Goal: Find specific page/section: Locate a particular part of the current website

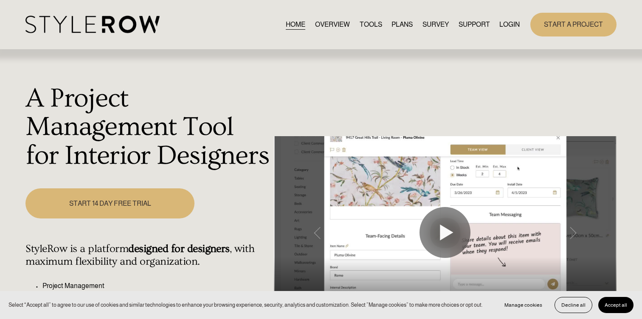
click at [499, 21] on link "LOGIN" at bounding box center [509, 24] width 20 height 11
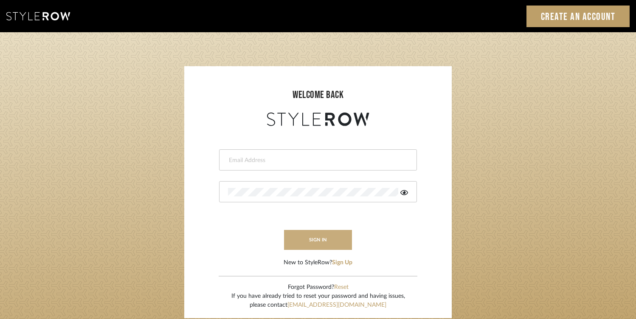
type input "jodle@justinodleinteriors.com"
click at [295, 242] on button "sign in" at bounding box center [318, 240] width 68 height 20
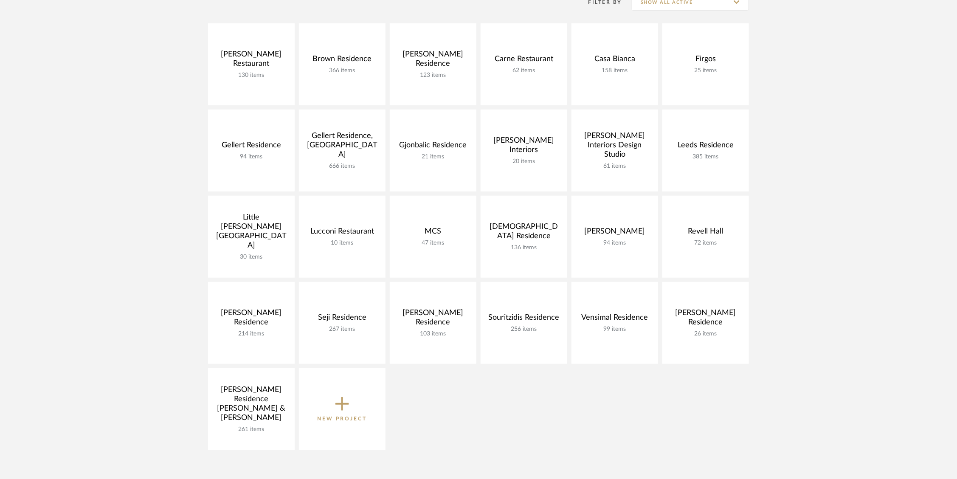
scroll to position [188, 0]
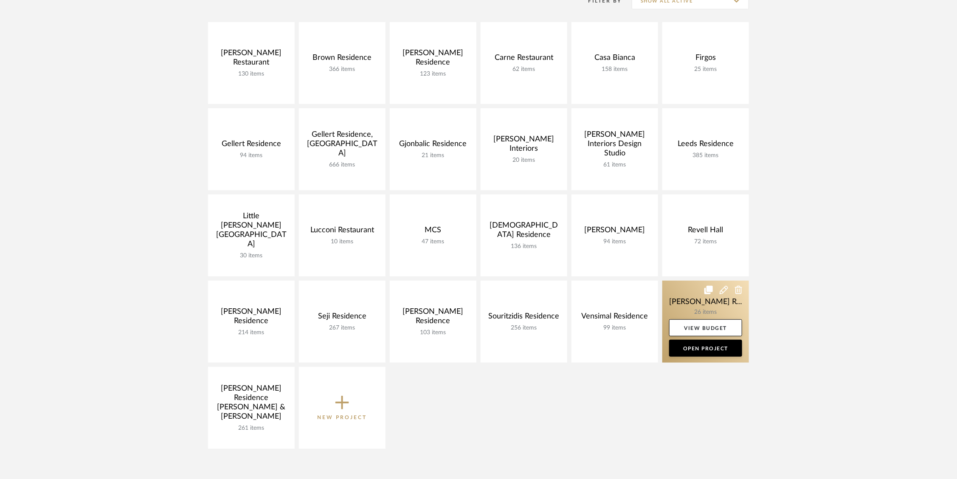
click at [678, 297] on link at bounding box center [705, 322] width 87 height 82
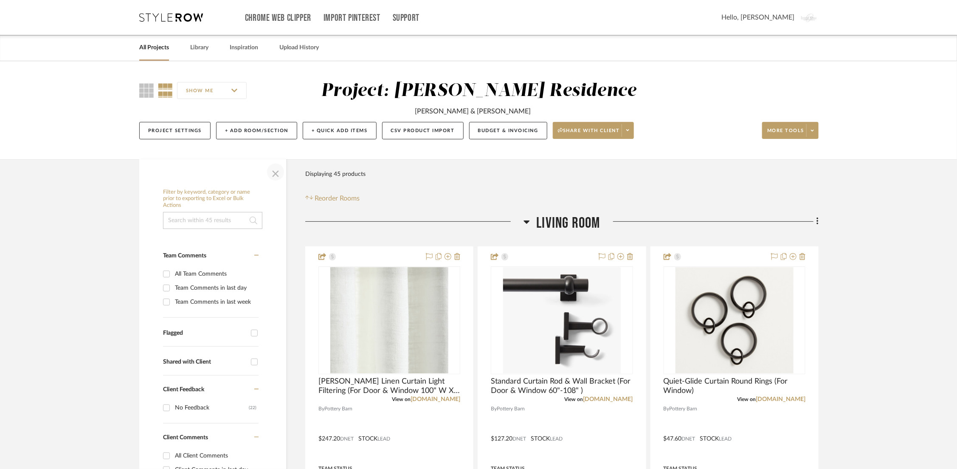
click at [276, 170] on span "button" at bounding box center [275, 172] width 20 height 20
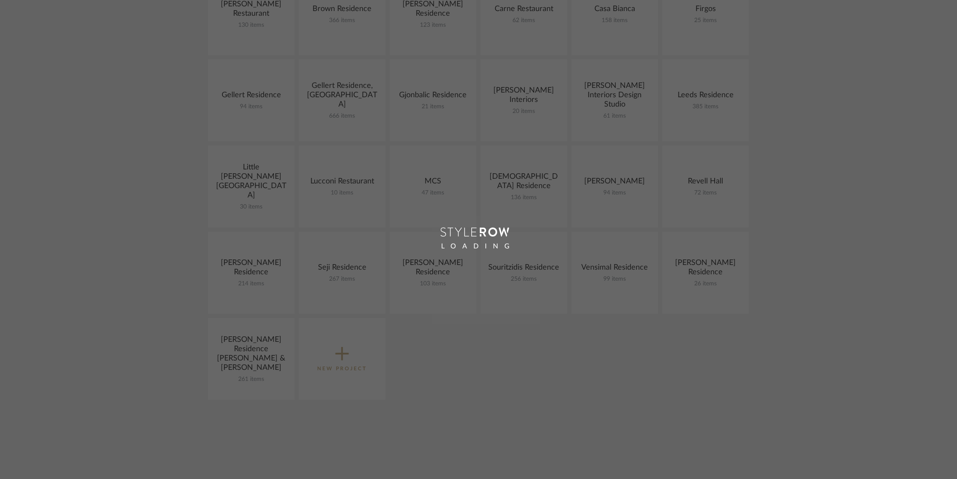
scroll to position [188, 0]
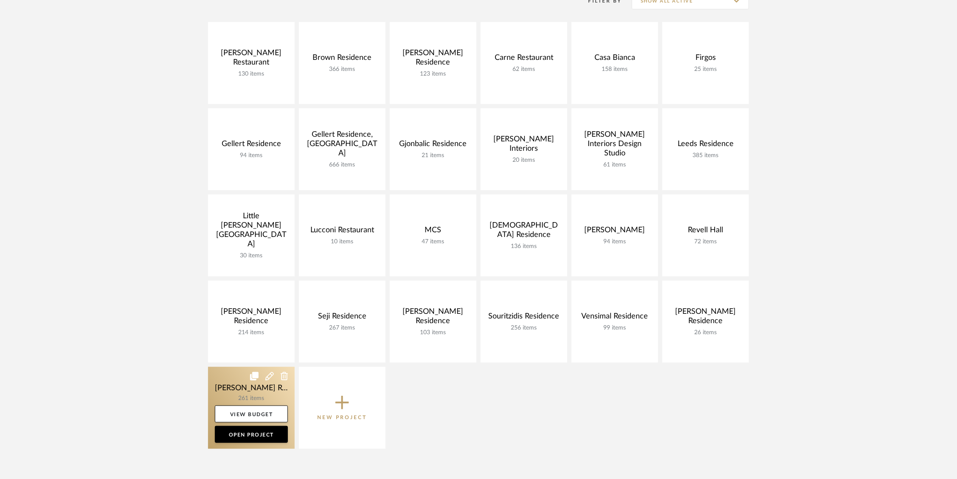
click at [234, 390] on link at bounding box center [251, 408] width 87 height 82
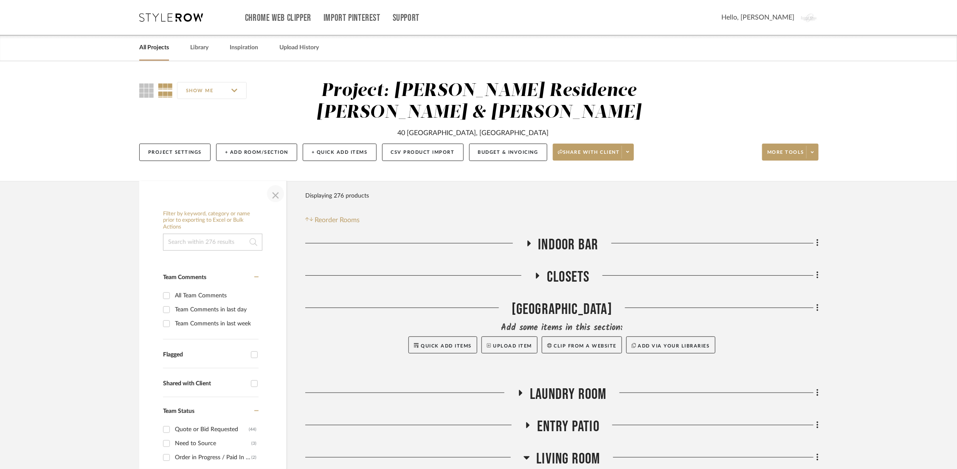
click at [280, 201] on span "button" at bounding box center [275, 193] width 20 height 20
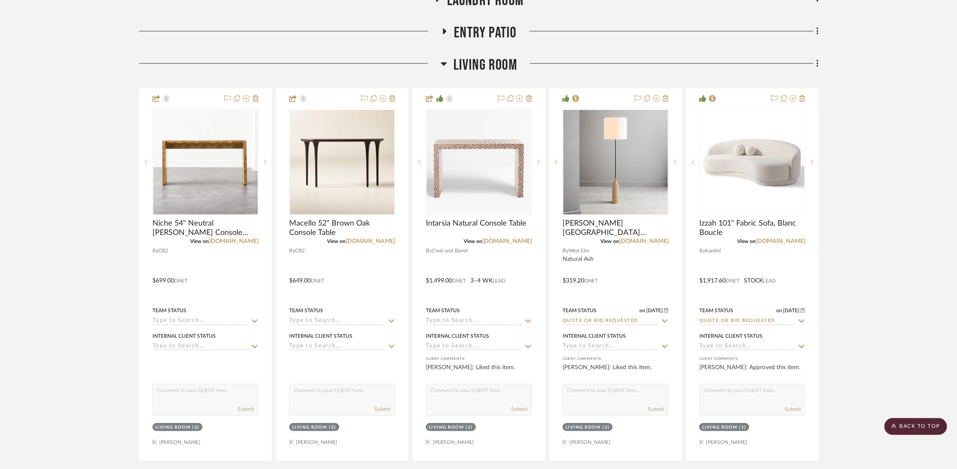
scroll to position [380, 0]
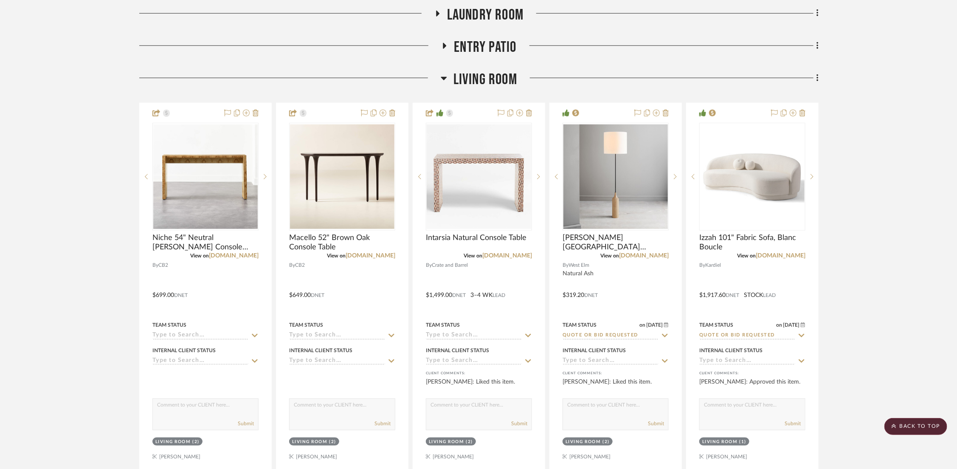
click at [444, 76] on icon at bounding box center [444, 78] width 6 height 10
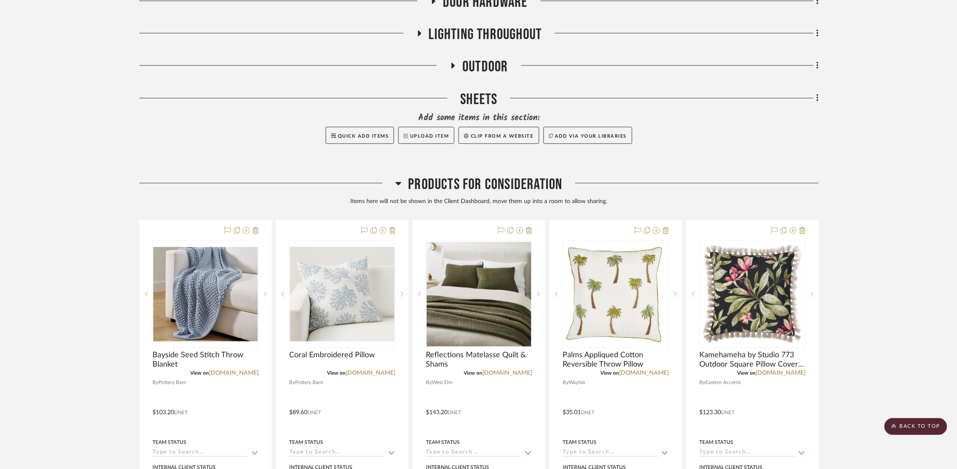
click at [396, 183] on icon at bounding box center [399, 183] width 6 height 3
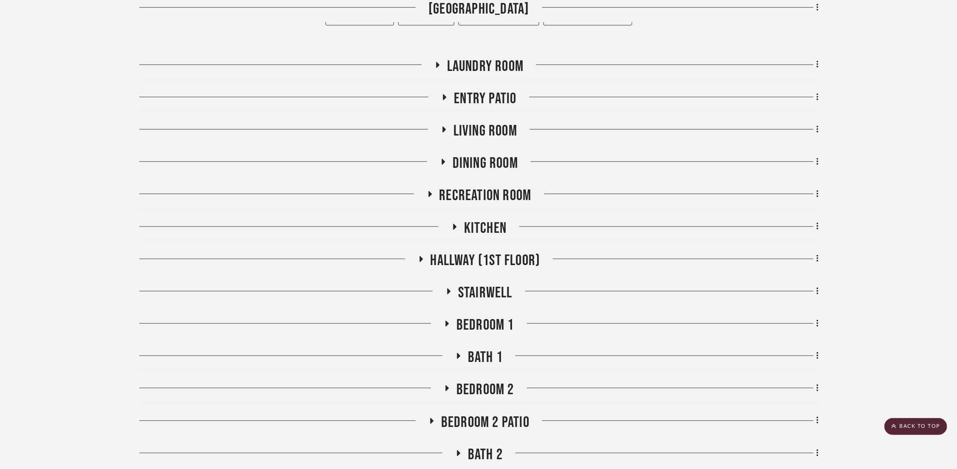
scroll to position [318, 1]
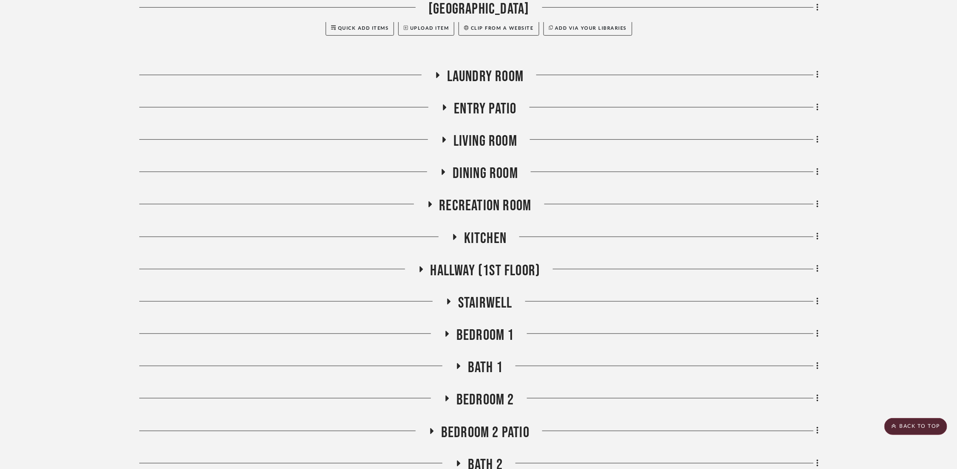
click at [442, 136] on icon at bounding box center [444, 139] width 10 height 6
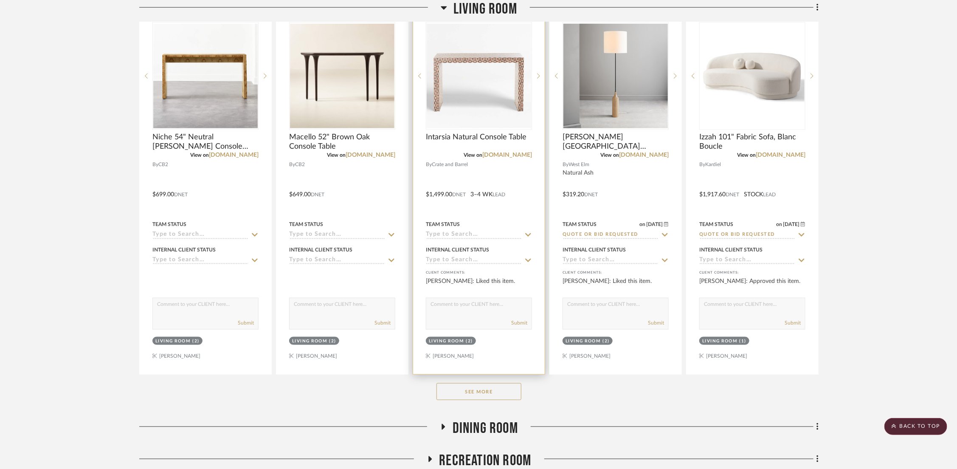
scroll to position [569, 1]
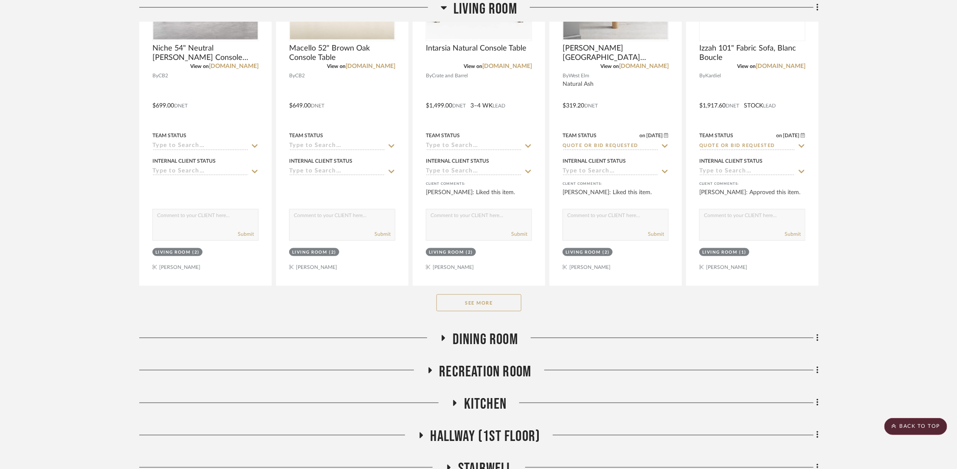
click at [469, 302] on button "See More" at bounding box center [478, 302] width 85 height 17
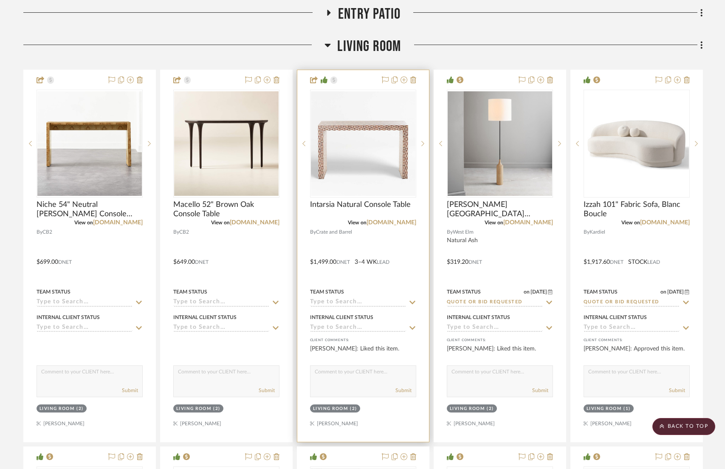
scroll to position [103, 1]
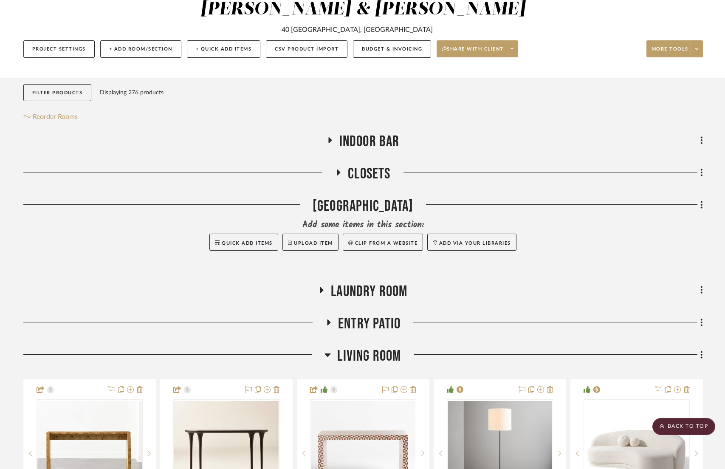
click at [325, 354] on icon at bounding box center [328, 354] width 6 height 3
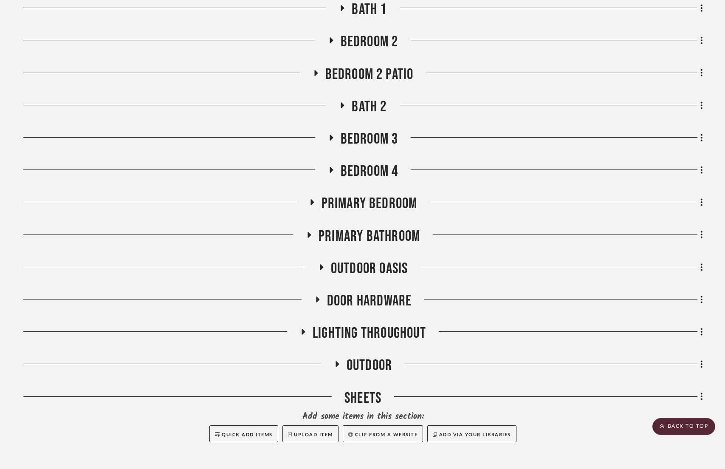
scroll to position [685, 1]
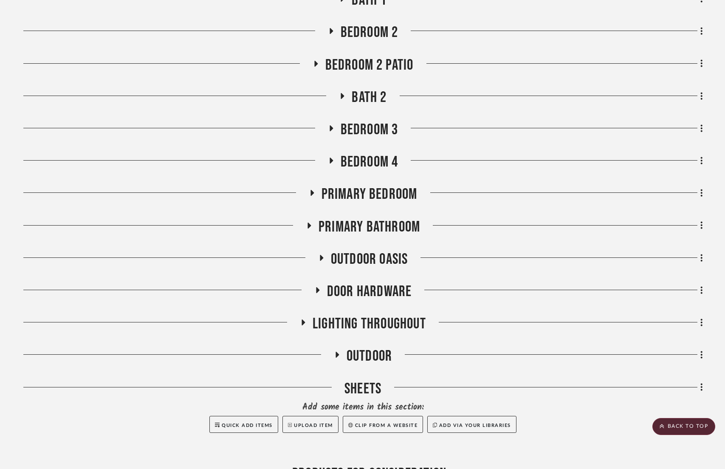
click at [333, 156] on h3 "Bedroom 4" at bounding box center [363, 162] width 70 height 18
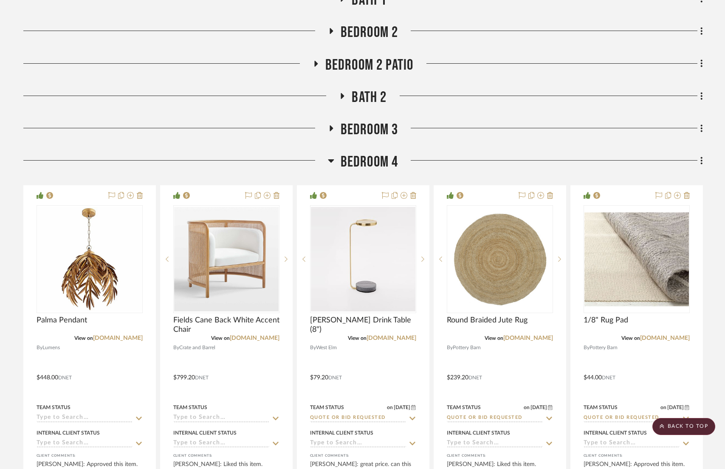
click at [333, 156] on h3 "Bedroom 4" at bounding box center [363, 162] width 70 height 18
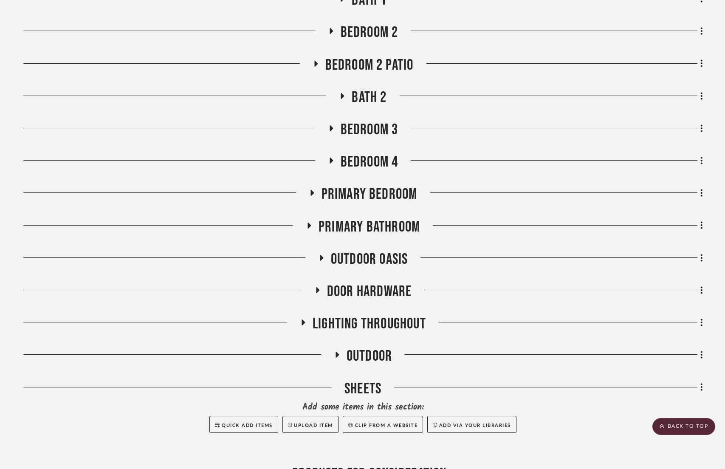
click at [331, 121] on h3 "Bedroom 3" at bounding box center [363, 130] width 70 height 18
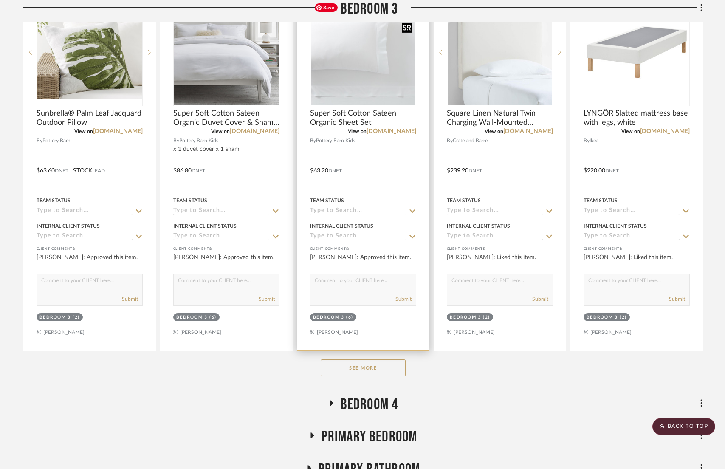
scroll to position [925, 1]
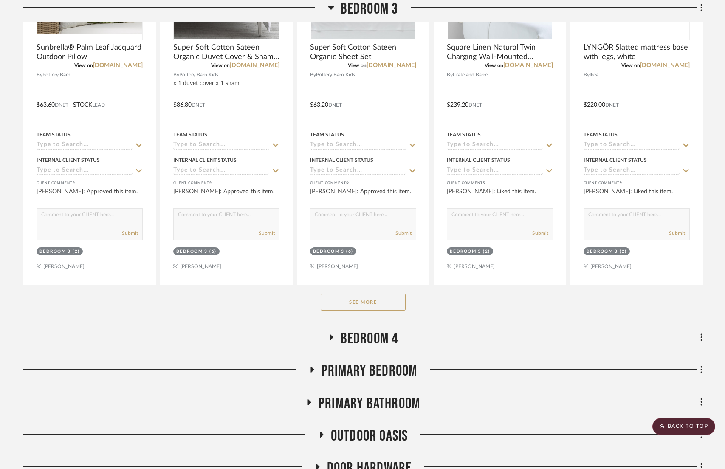
click at [349, 315] on div "See More" at bounding box center [362, 302] width 679 height 34
click at [349, 305] on button "See More" at bounding box center [363, 301] width 85 height 17
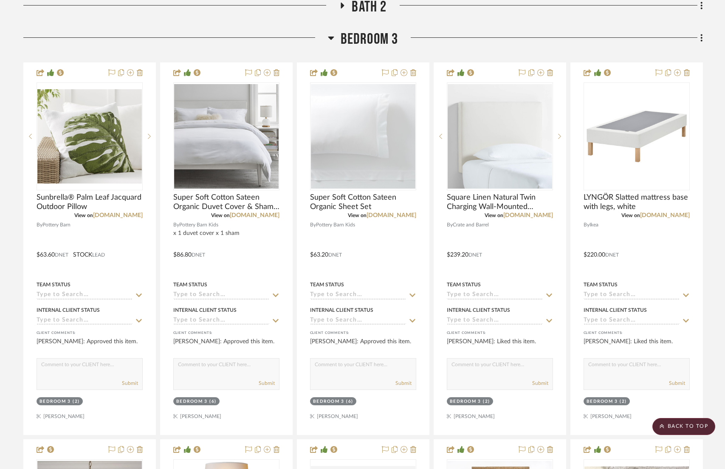
scroll to position [722, 1]
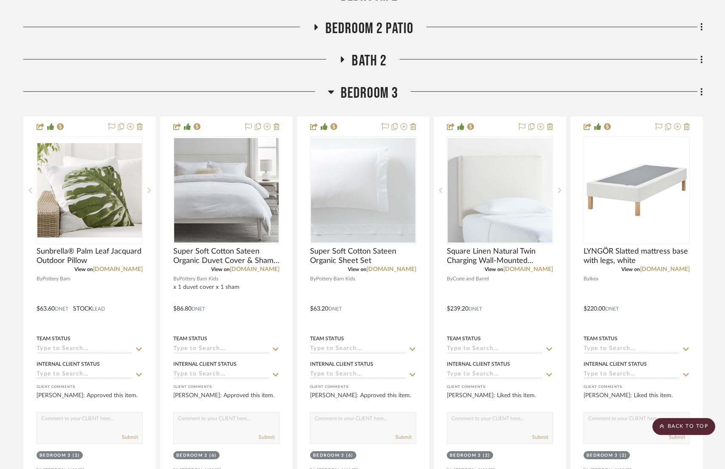
click at [328, 92] on icon at bounding box center [331, 91] width 6 height 3
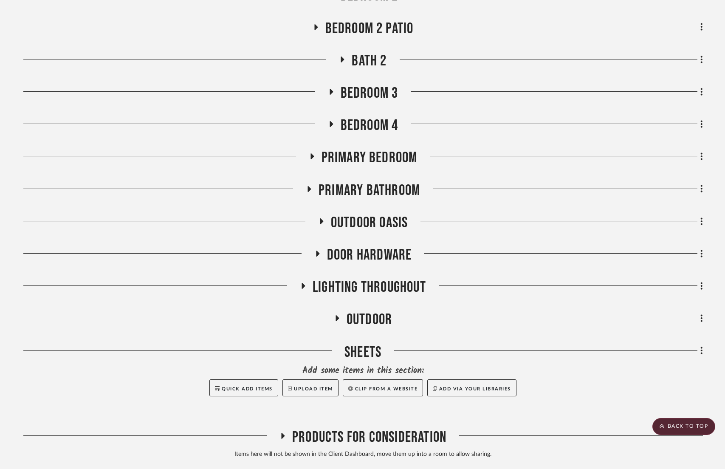
click at [341, 56] on icon at bounding box center [342, 59] width 3 height 6
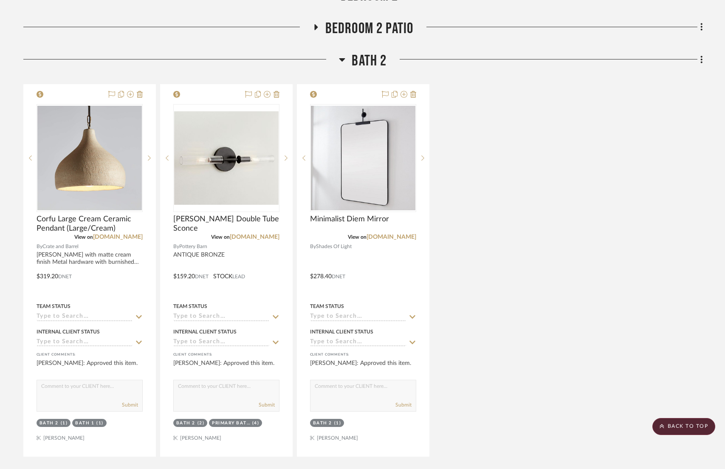
click at [340, 56] on icon at bounding box center [342, 59] width 6 height 10
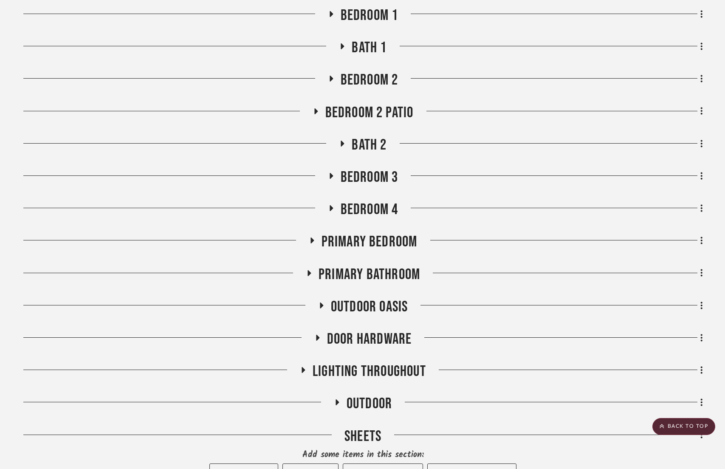
scroll to position [621, 1]
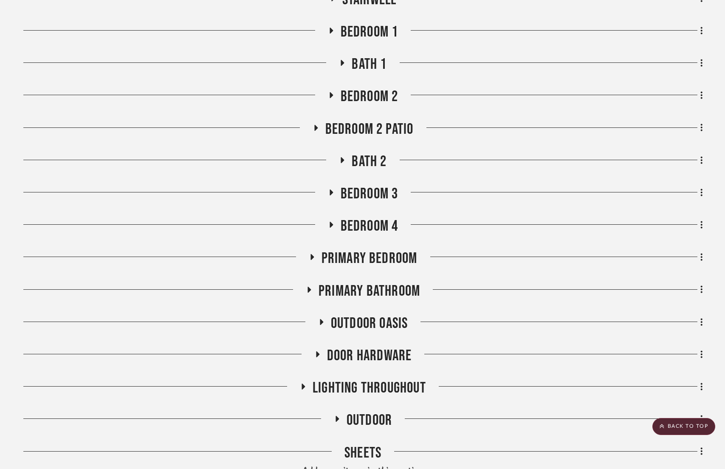
click at [314, 126] on icon at bounding box center [315, 128] width 3 height 6
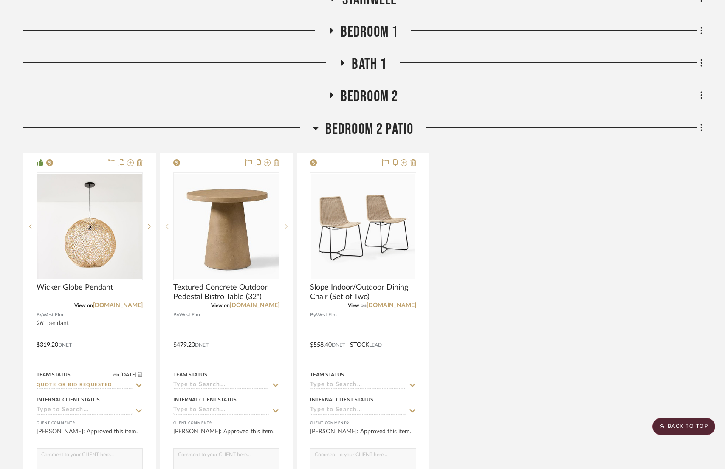
click at [313, 127] on icon at bounding box center [315, 128] width 6 height 3
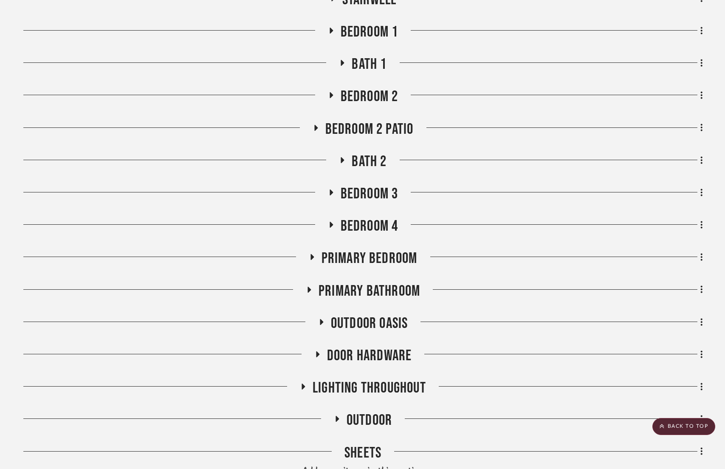
click at [329, 91] on h3 "Bedroom 2" at bounding box center [363, 96] width 70 height 18
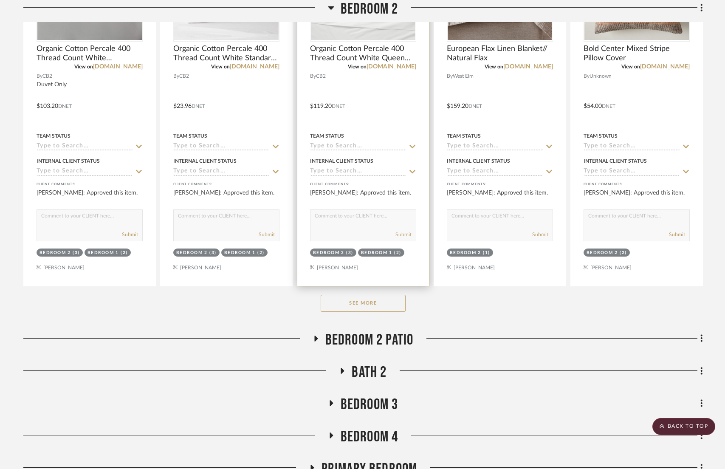
scroll to position [936, 1]
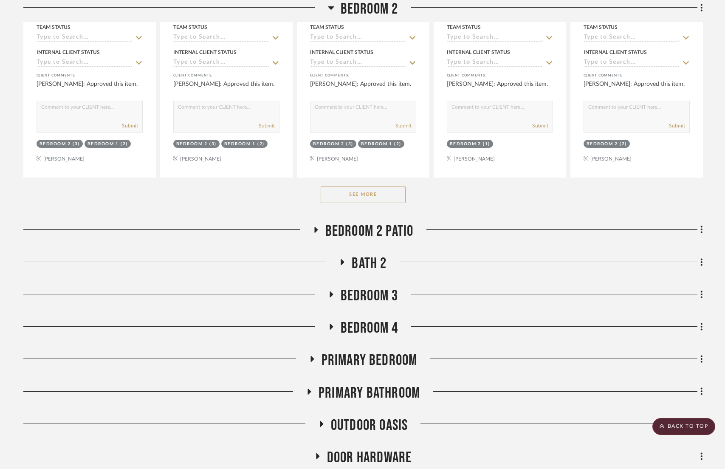
click at [348, 194] on button "See More" at bounding box center [363, 194] width 85 height 17
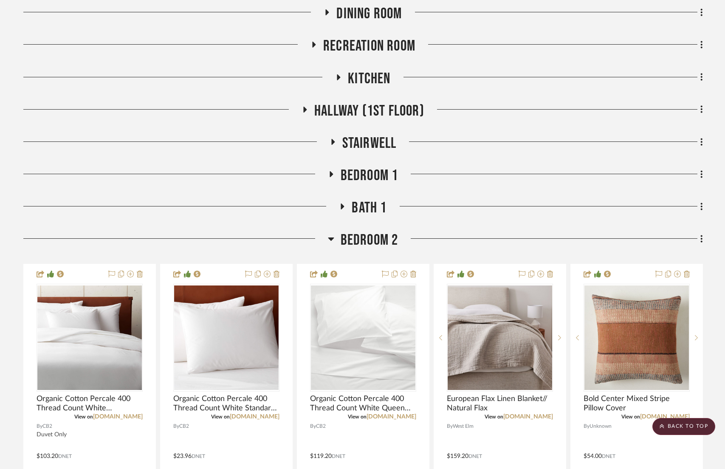
scroll to position [468, 1]
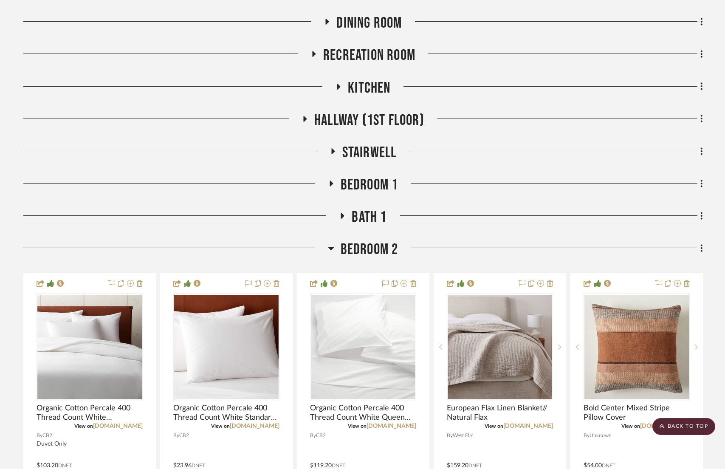
click at [330, 247] on icon at bounding box center [331, 248] width 6 height 3
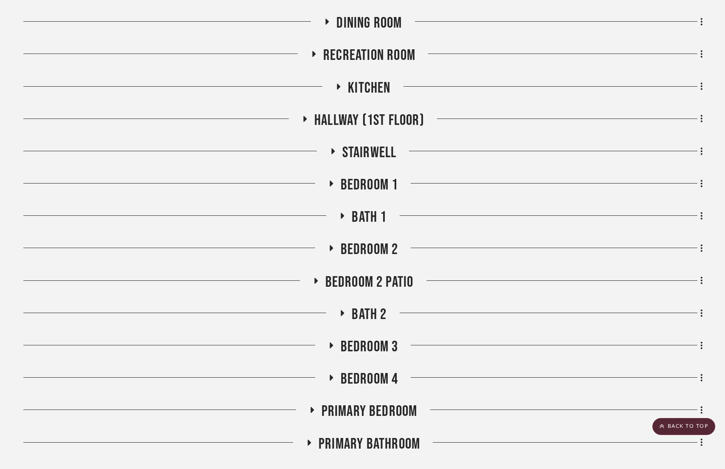
click at [333, 182] on icon at bounding box center [331, 183] width 10 height 6
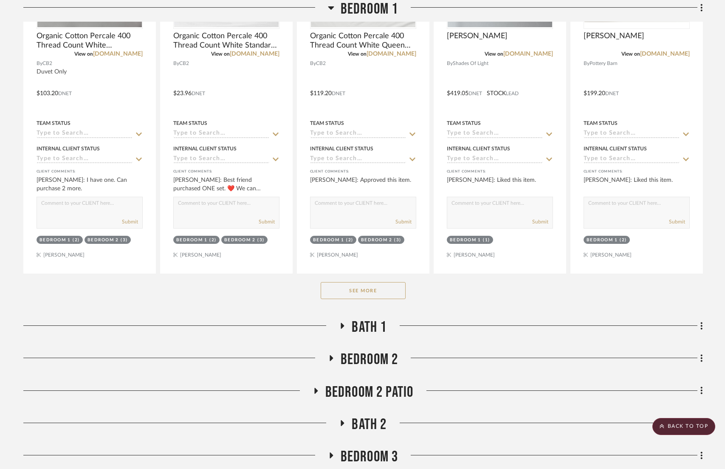
scroll to position [781, 1]
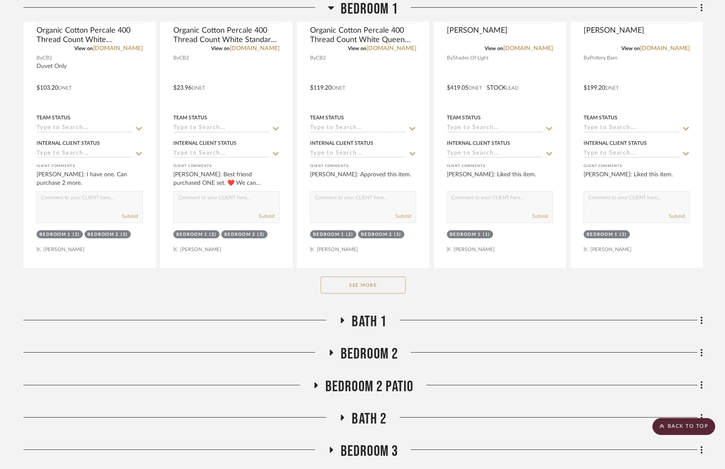
click at [360, 283] on button "See More" at bounding box center [363, 284] width 85 height 17
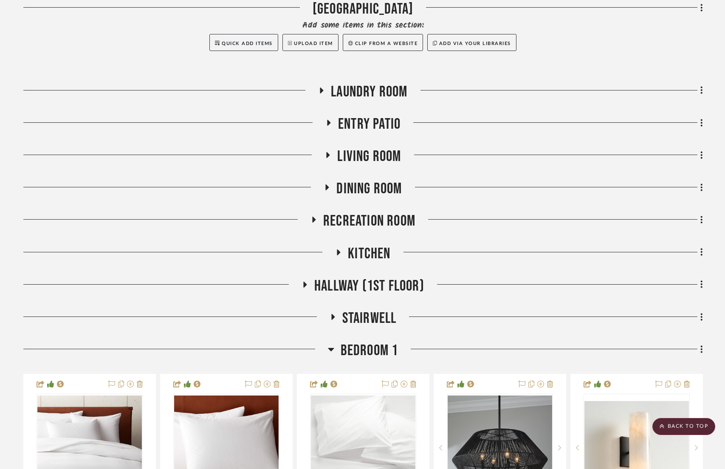
scroll to position [0, 1]
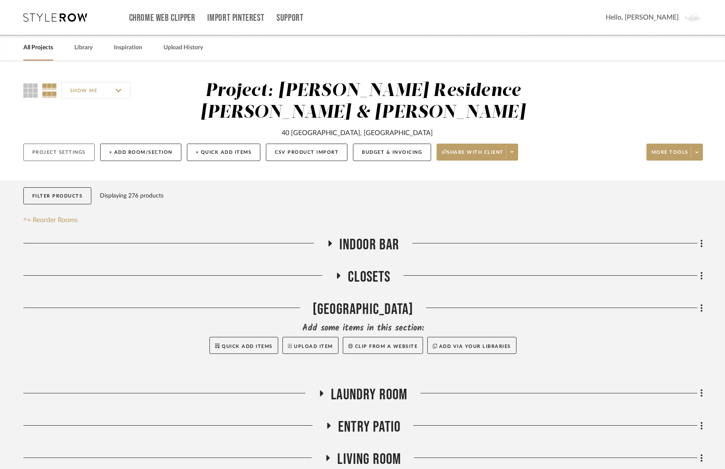
click at [67, 152] on button "Project Settings" at bounding box center [58, 151] width 71 height 17
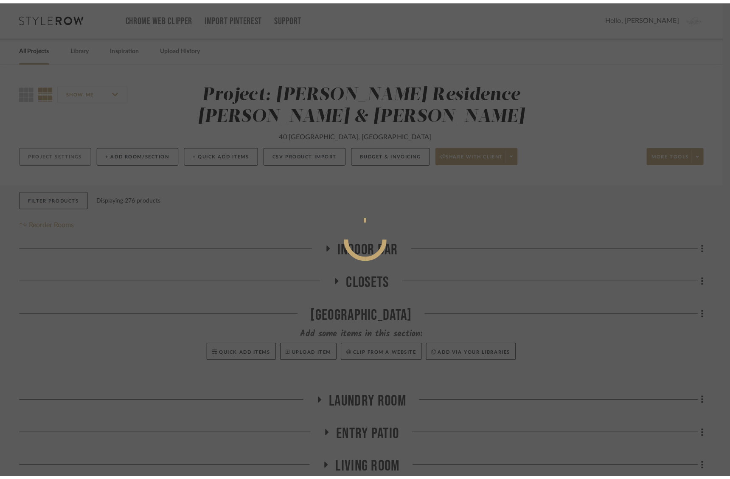
scroll to position [0, 0]
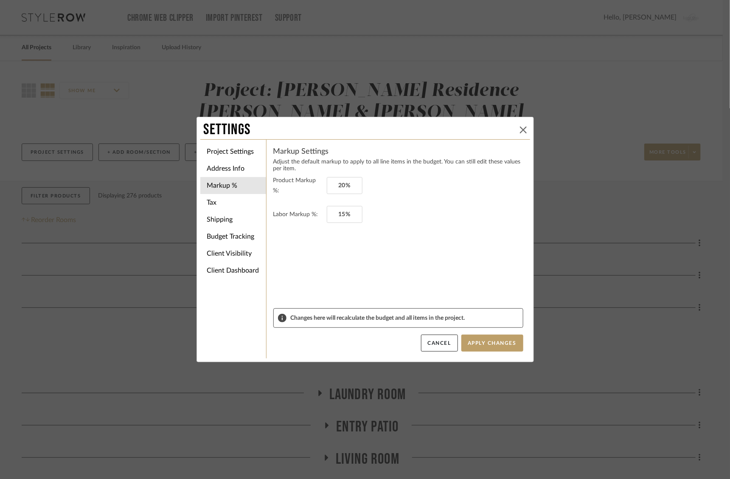
click at [520, 128] on icon at bounding box center [523, 130] width 7 height 7
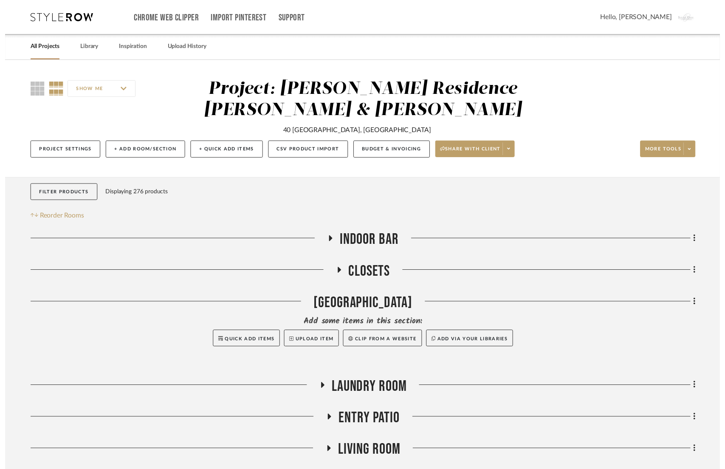
scroll to position [0, 1]
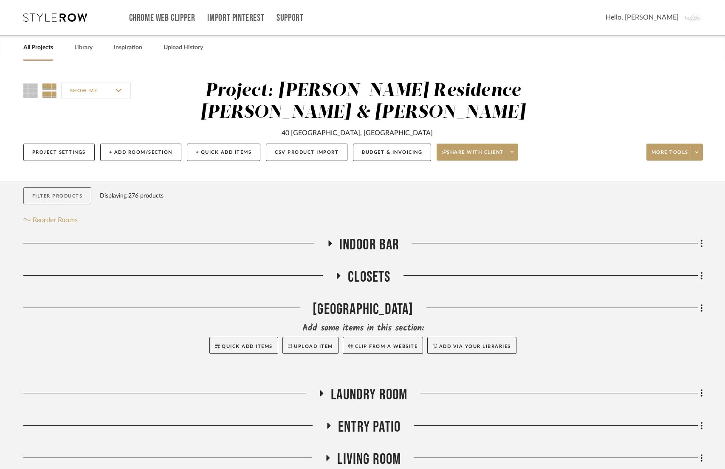
click at [59, 195] on button "Filter Products" at bounding box center [57, 195] width 68 height 17
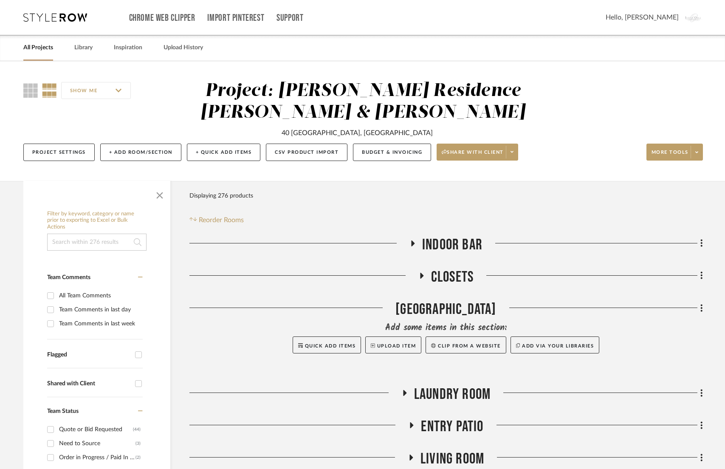
click at [70, 248] on input at bounding box center [96, 241] width 99 height 17
paste input "Joseph Altuzarra W oven Nightstand"
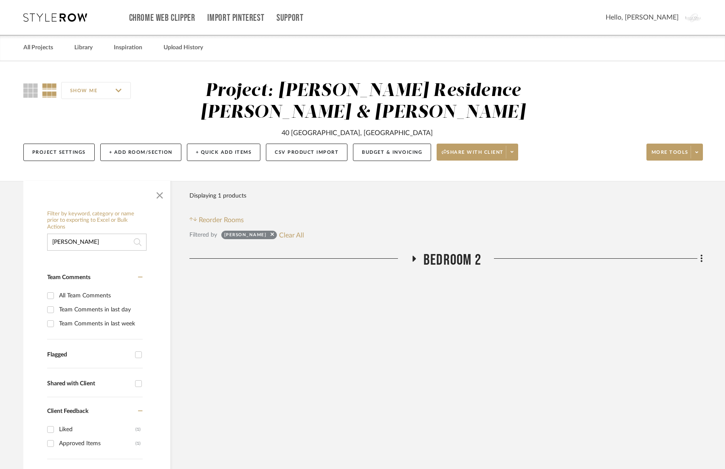
type input "Joseph Altuzarra"
click at [413, 259] on icon at bounding box center [414, 259] width 3 height 6
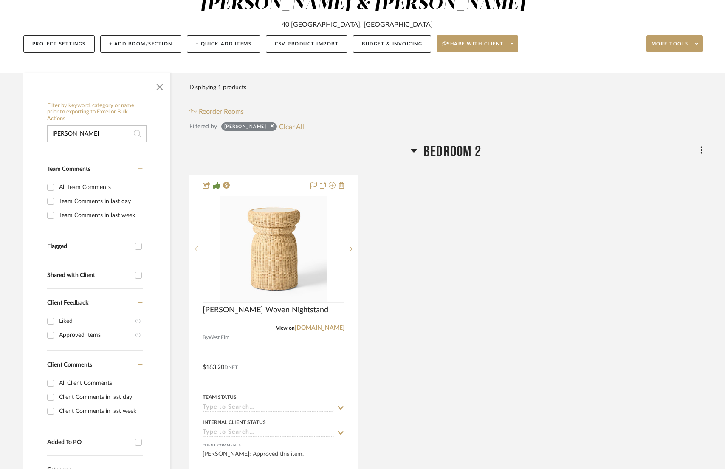
scroll to position [145, 1]
